Goal: Transaction & Acquisition: Purchase product/service

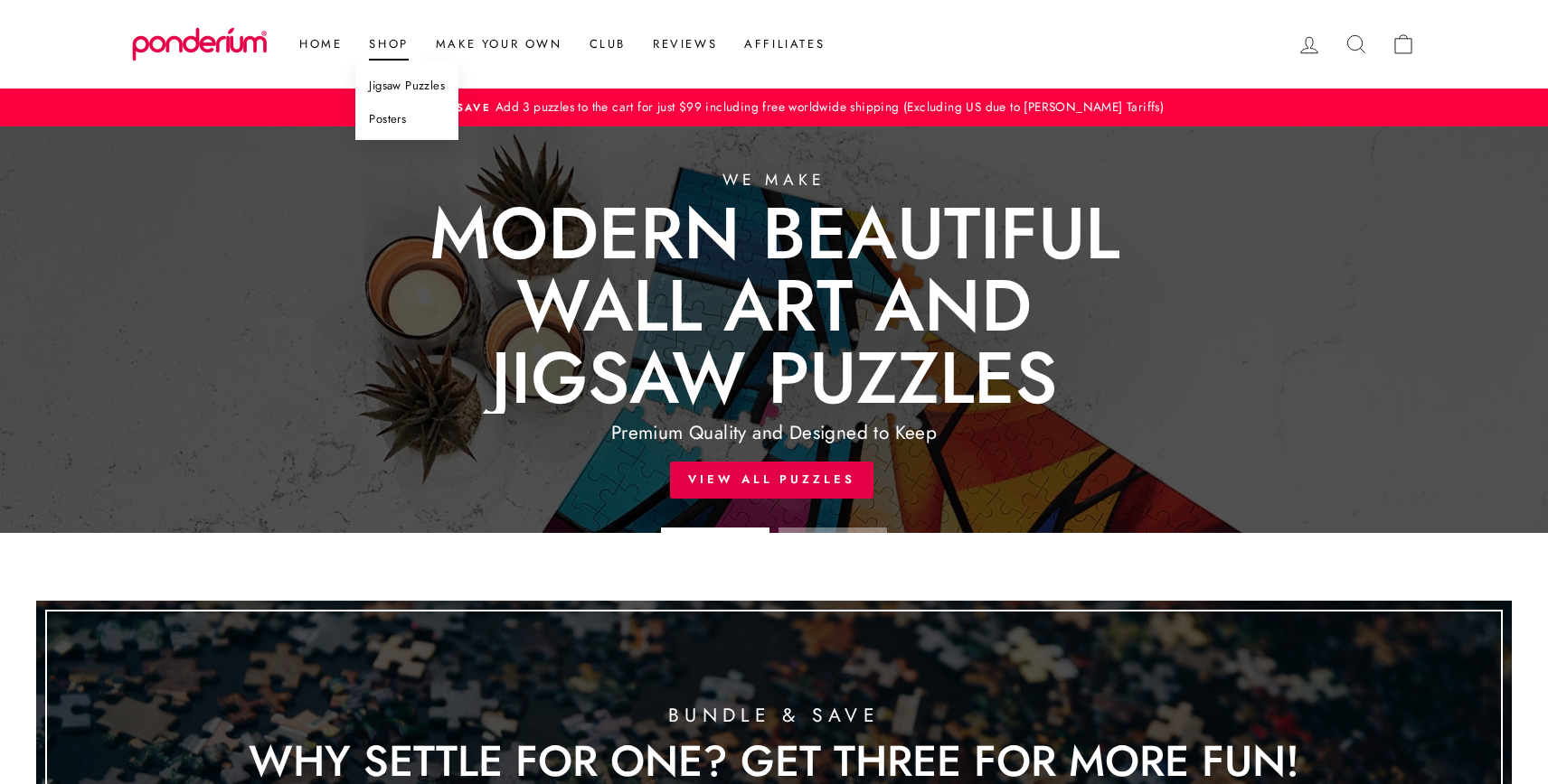
click at [398, 119] on link "Posters" at bounding box center [407, 119] width 103 height 33
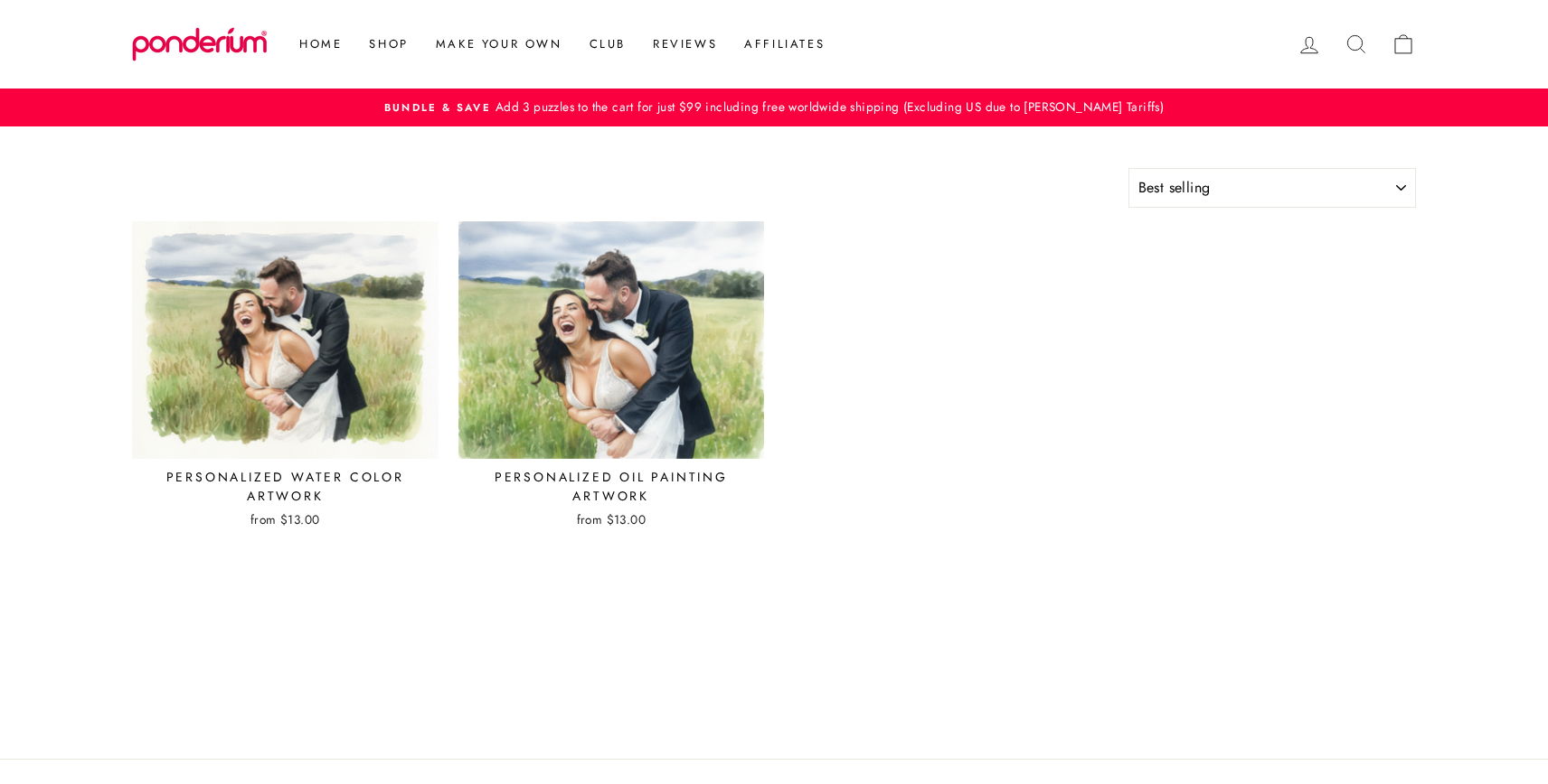
select select "best-selling"
click at [610, 298] on img at bounding box center [611, 340] width 306 height 238
select select "best-selling"
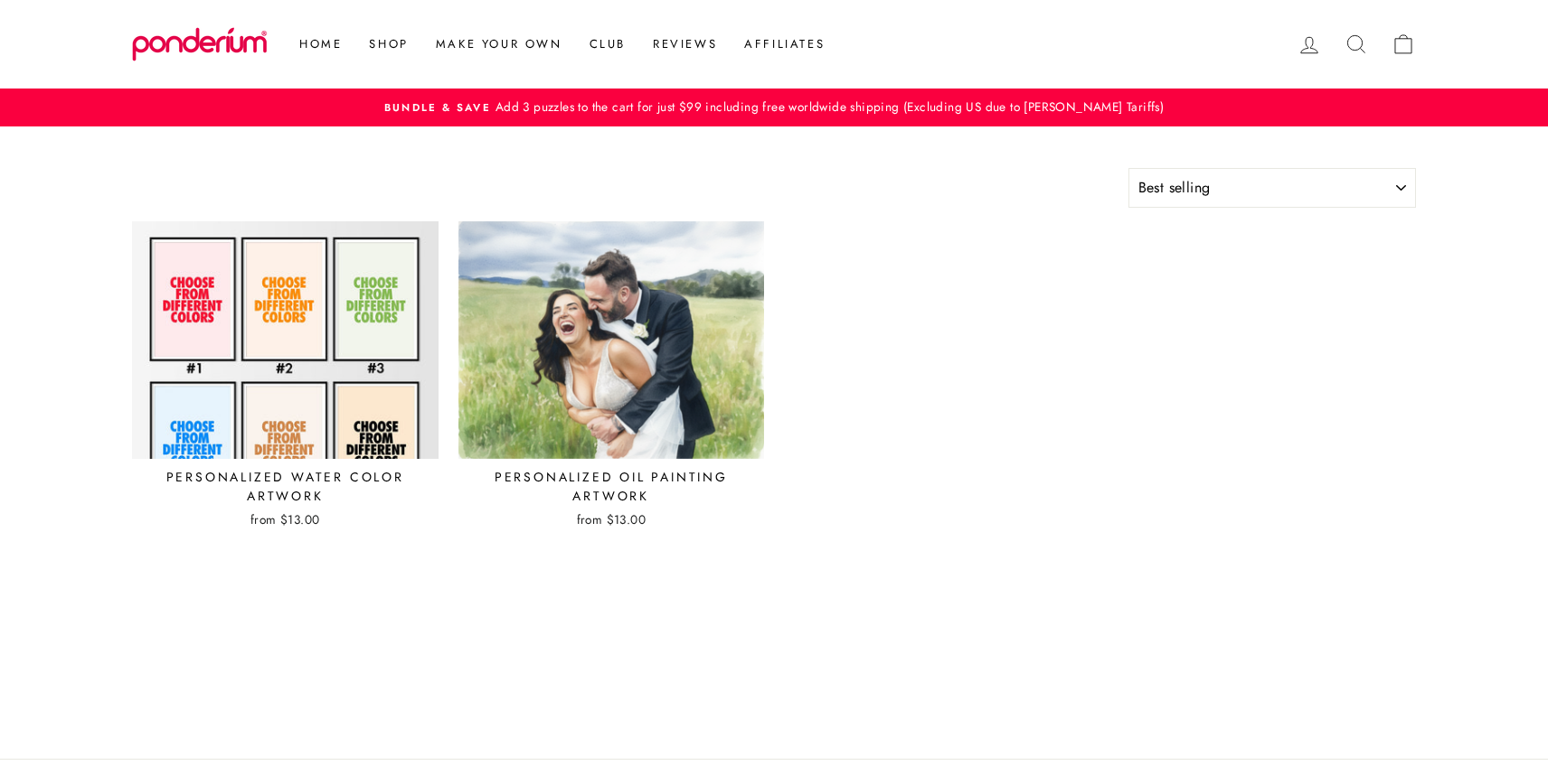
click at [230, 319] on img at bounding box center [285, 340] width 308 height 240
